Goal: Information Seeking & Learning: Learn about a topic

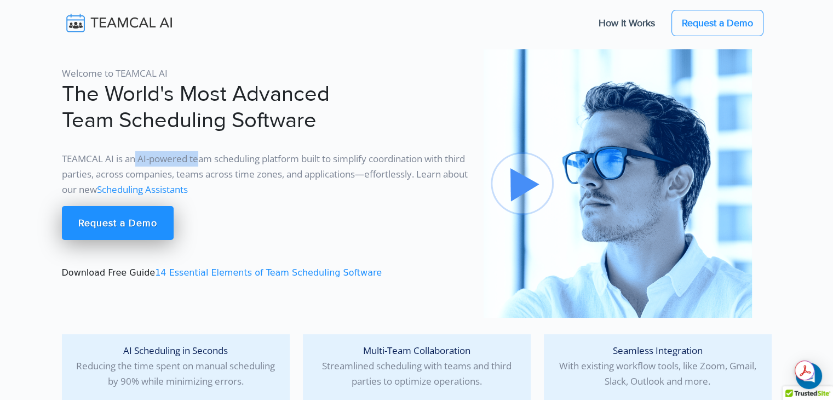
drag, startPoint x: 136, startPoint y: 158, endPoint x: 198, endPoint y: 153, distance: 62.1
click at [198, 153] on p "TEAMCAL AI is an AI-powered team scheduling platform built to simplify coordina…" at bounding box center [266, 174] width 408 height 46
drag, startPoint x: 63, startPoint y: 158, endPoint x: 302, endPoint y: 164, distance: 238.7
click at [302, 164] on p "TEAMCAL AI is an AI-powered team scheduling platform built to simplify coordina…" at bounding box center [266, 174] width 408 height 46
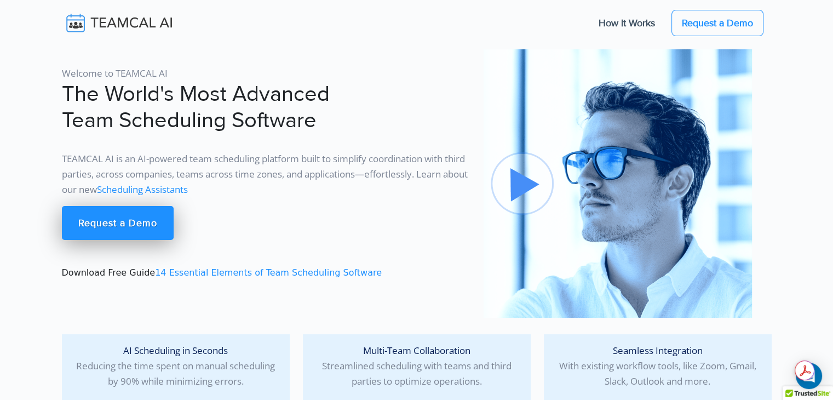
click at [319, 159] on p "TEAMCAL AI is an AI-powered team scheduling platform built to simplify coordina…" at bounding box center [266, 174] width 408 height 46
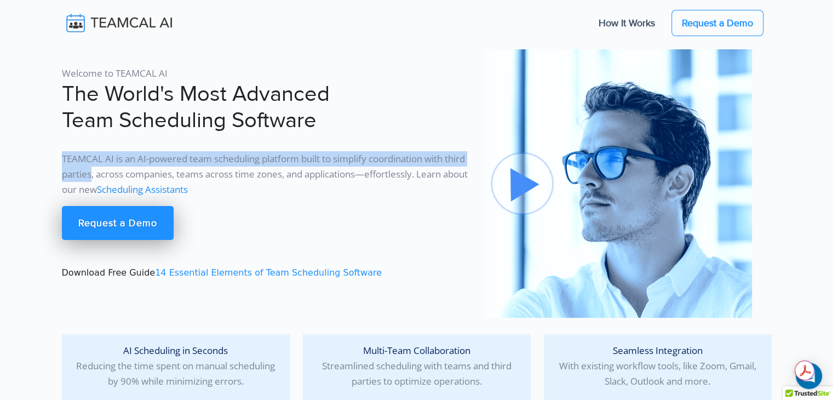
drag, startPoint x: 115, startPoint y: 174, endPoint x: 62, endPoint y: 163, distance: 53.8
click at [62, 163] on p "TEAMCAL AI is an AI-powered team scheduling platform built to simplify coordina…" at bounding box center [266, 174] width 408 height 46
copy p "TEAMCAL AI is an AI-powered team scheduling platform built to simplify coordina…"
